Goal: Information Seeking & Learning: Find specific fact

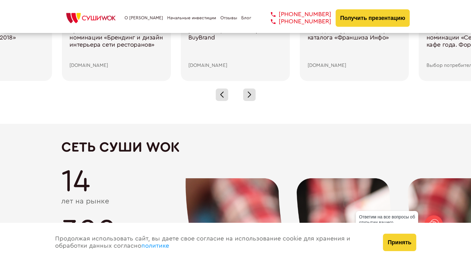
scroll to position [1001, 0]
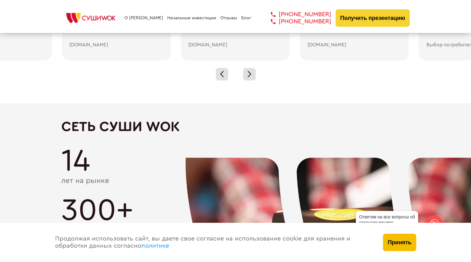
click at [391, 243] on button "Принять" at bounding box center [399, 242] width 33 height 17
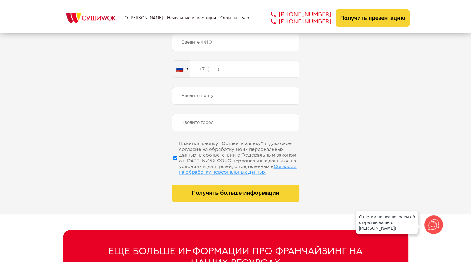
scroll to position [3175, 0]
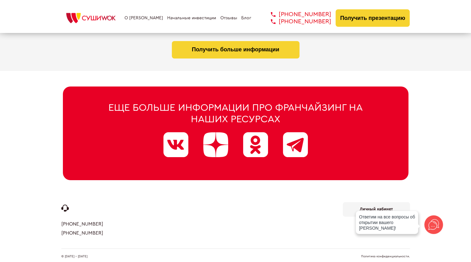
click at [369, 255] on link "Политика конфиденциальности." at bounding box center [385, 256] width 49 height 3
click at [365, 255] on link "Политика конфиденциальности." at bounding box center [385, 256] width 49 height 3
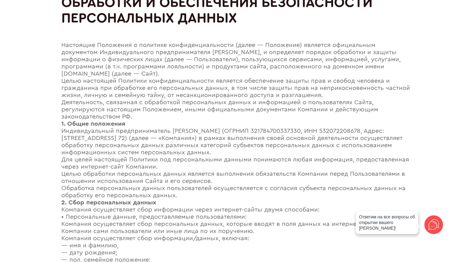
scroll to position [37, 0]
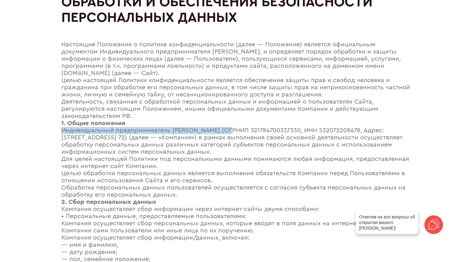
drag, startPoint x: 62, startPoint y: 130, endPoint x: 230, endPoint y: 133, distance: 167.4
click at [230, 133] on div "Индивидуальный предприниматель [PERSON_NAME] (ОГРНИП 321784700337330, ИНН 53207…" at bounding box center [235, 141] width 348 height 29
copy div "Индивидуальный предприниматель [PERSON_NAME]"
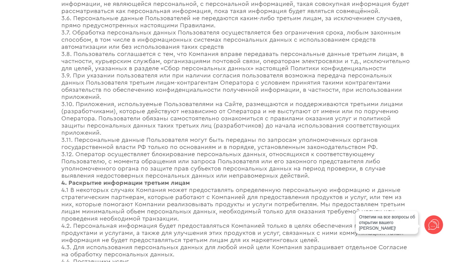
scroll to position [697, 0]
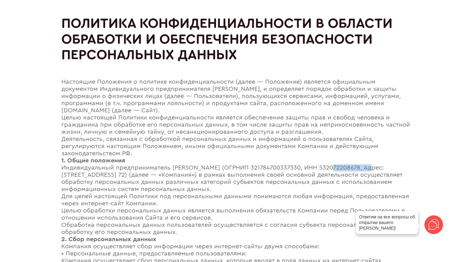
drag, startPoint x: 330, startPoint y: 167, endPoint x: 369, endPoint y: 165, distance: 38.9
click at [369, 165] on div "Индивидуальный предприниматель [PERSON_NAME] (ОГРНИП 321784700337330, ИНН 53207…" at bounding box center [235, 178] width 348 height 29
copy div "532072208678"
